Goal: Task Accomplishment & Management: Use online tool/utility

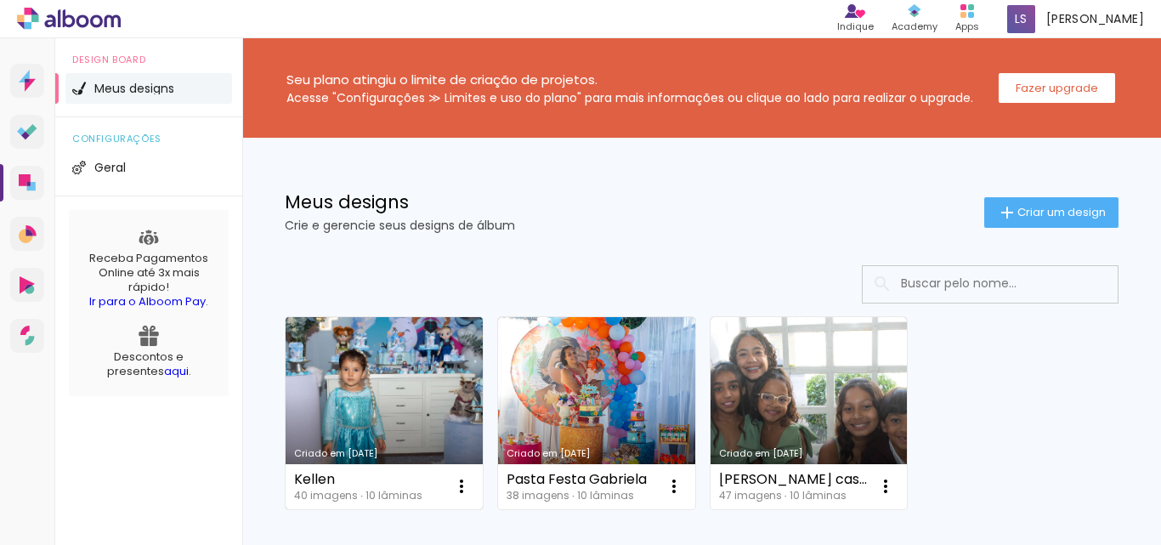
click at [385, 376] on link "Criado em [DATE]" at bounding box center [384, 413] width 197 height 192
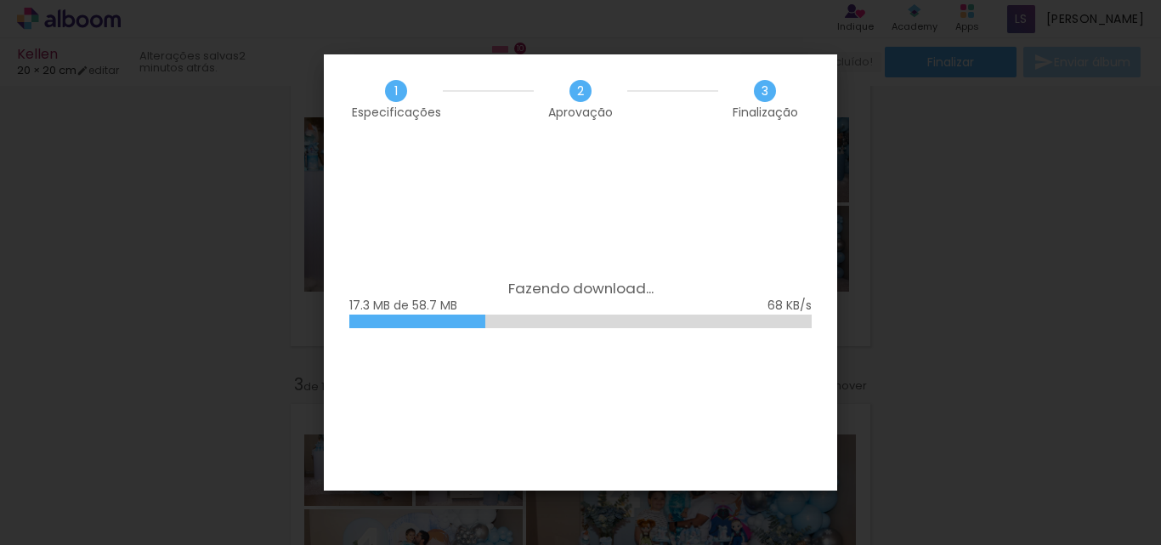
scroll to position [0, 1156]
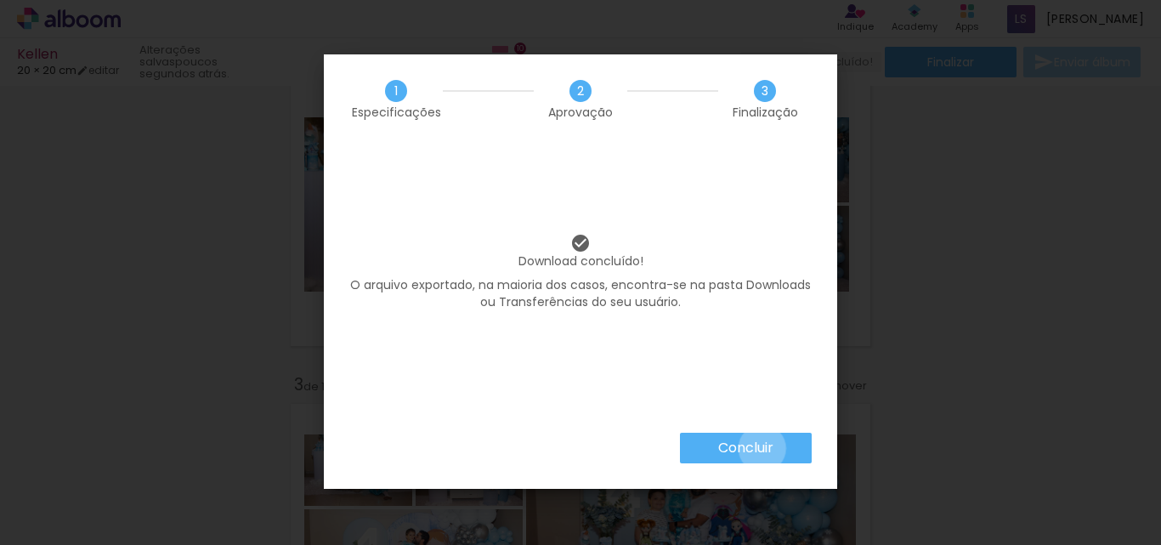
click at [0, 0] on slot "Concluir" at bounding box center [0, 0] width 0 height 0
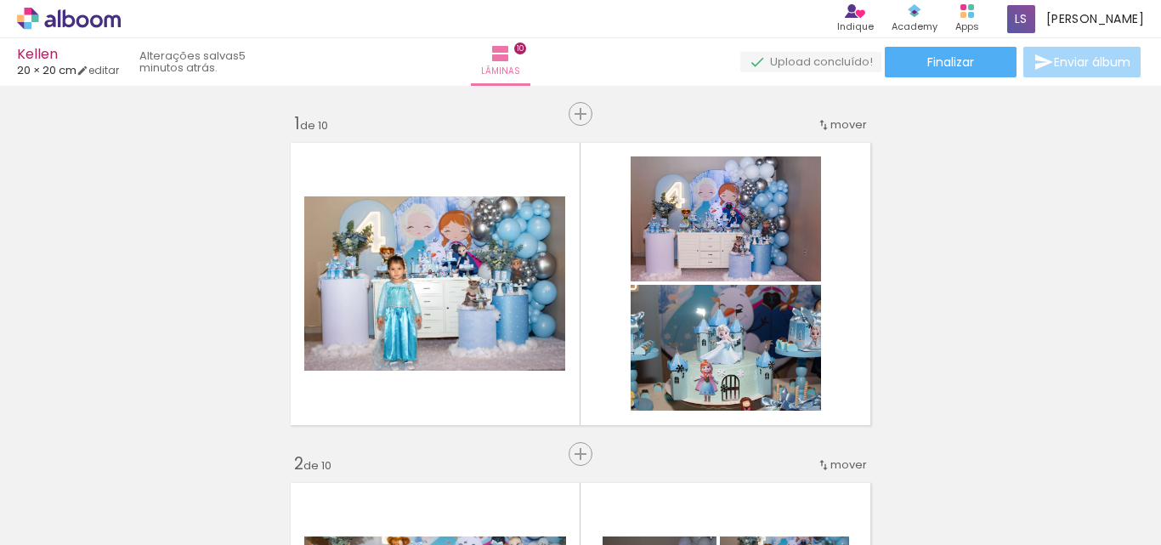
scroll to position [0, 1156]
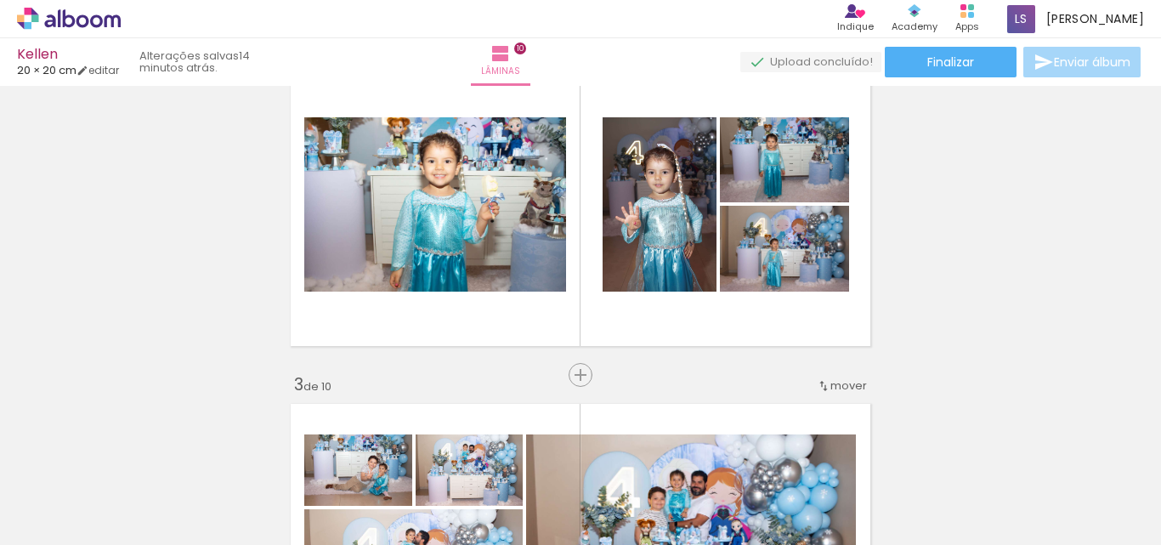
scroll to position [0, 1156]
